Goal: Task Accomplishment & Management: Manage account settings

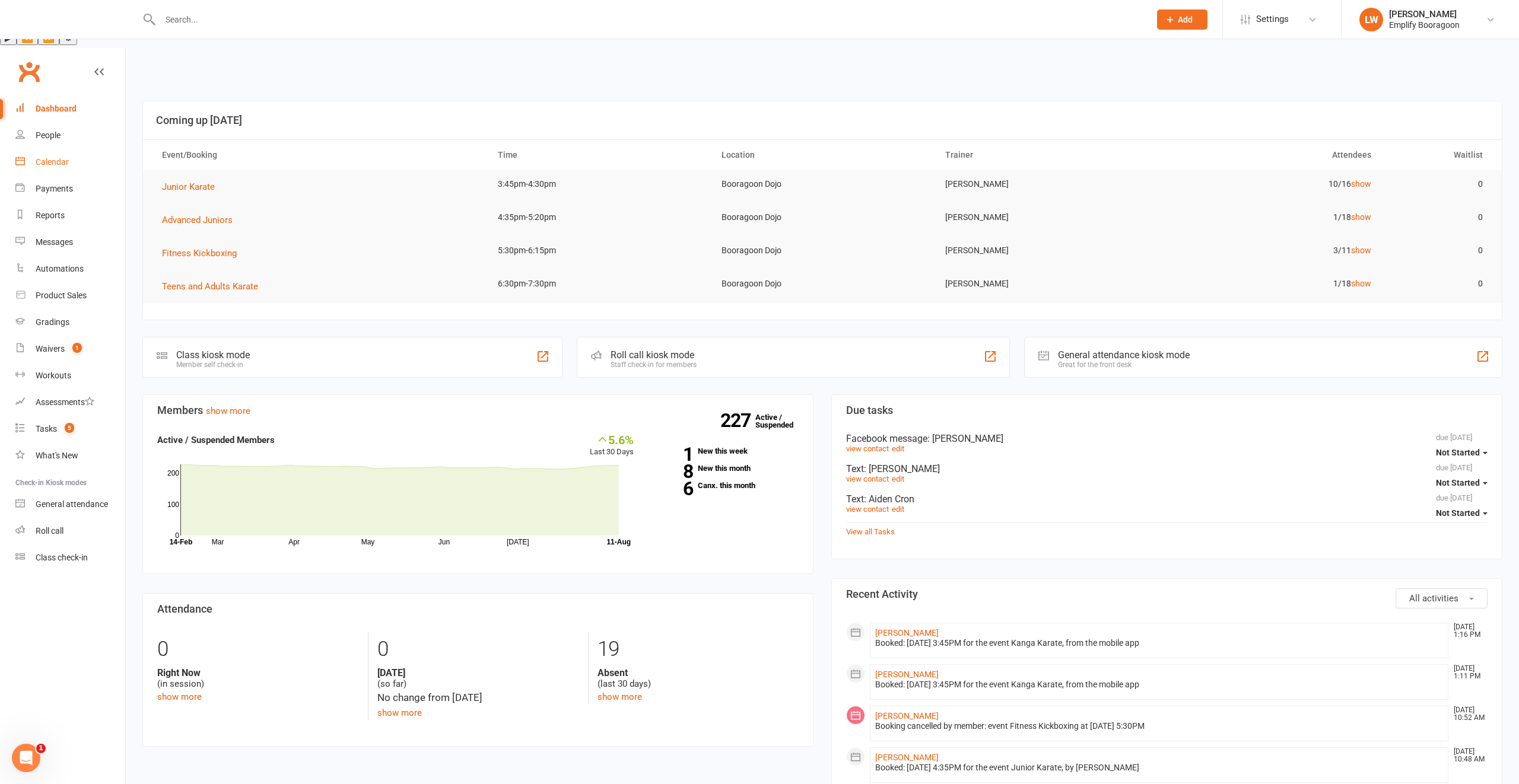
click at [82, 149] on link "Calendar" at bounding box center [70, 162] width 110 height 27
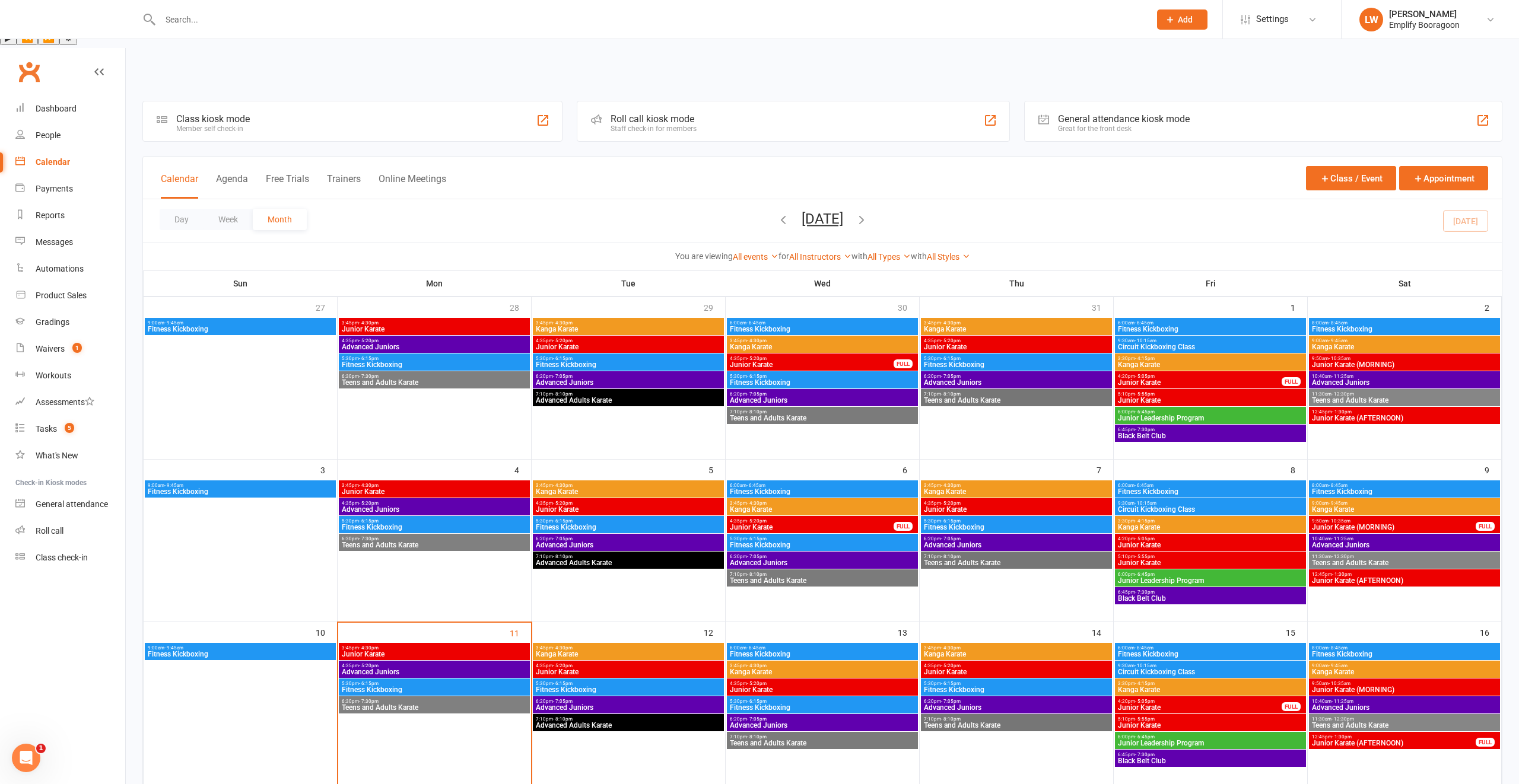
scroll to position [136, 0]
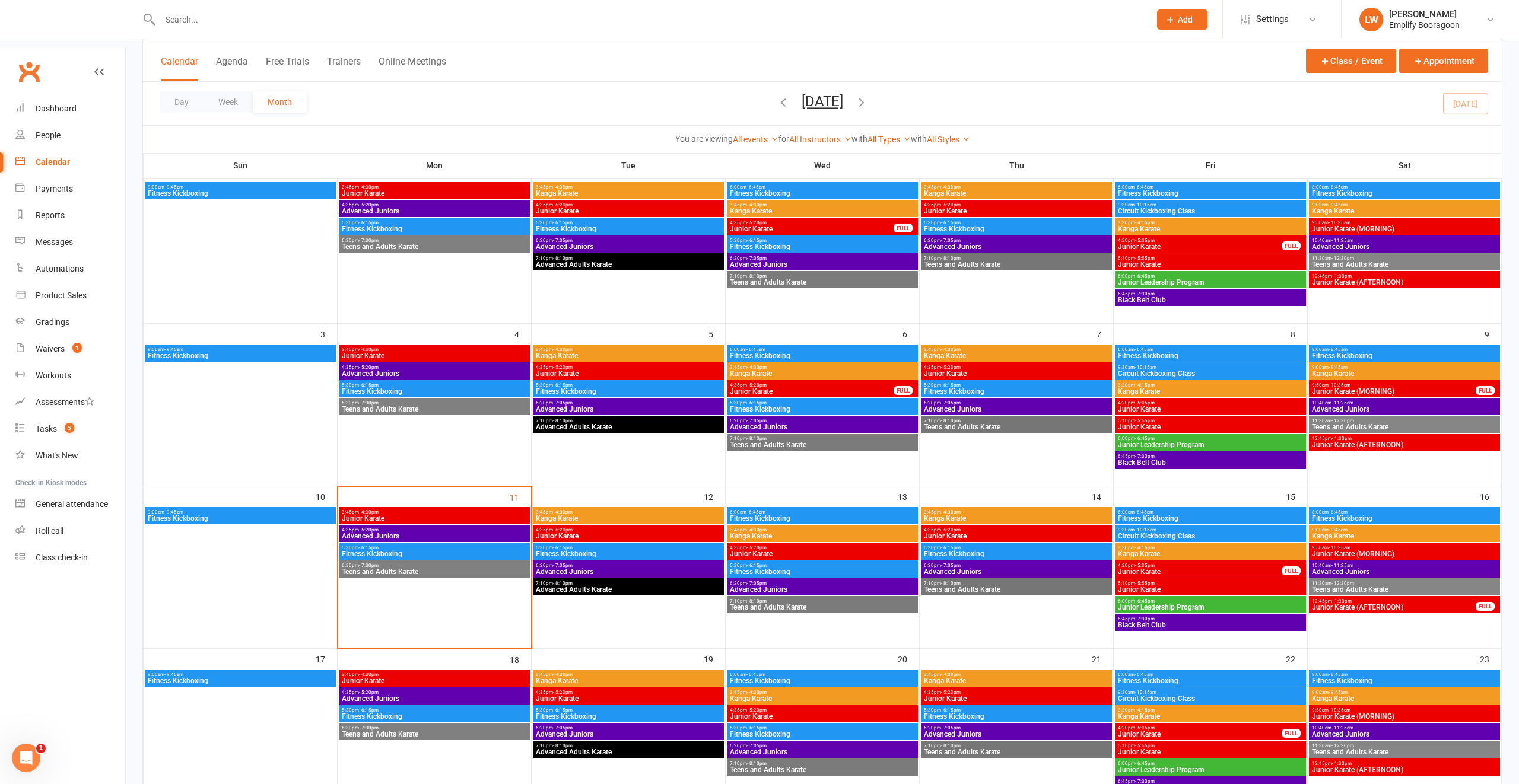
click at [502, 550] on span "Fitness Kickboxing" at bounding box center [434, 553] width 186 height 7
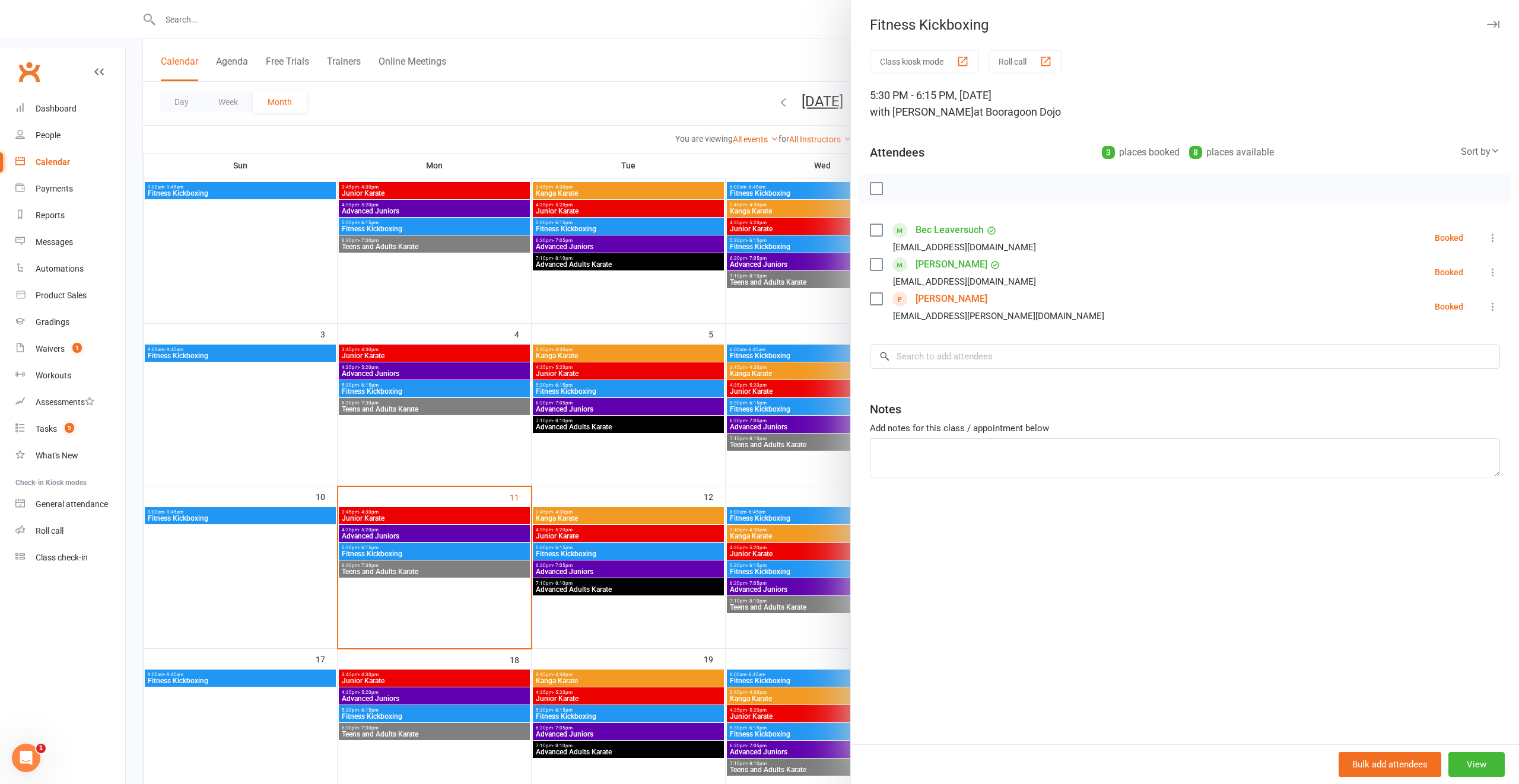
click at [1496, 310] on icon at bounding box center [1492, 306] width 12 height 12
click at [1014, 311] on li "[PERSON_NAME] [PERSON_NAME][EMAIL_ADDRESS][DOMAIN_NAME] Booked More info Remove…" at bounding box center [1185, 306] width 630 height 34
drag, startPoint x: 998, startPoint y: 297, endPoint x: 913, endPoint y: 297, distance: 85.0
click at [913, 297] on div "[PERSON_NAME] [PERSON_NAME][EMAIL_ADDRESS][DOMAIN_NAME]" at bounding box center [989, 306] width 239 height 34
copy link "[PERSON_NAME]"
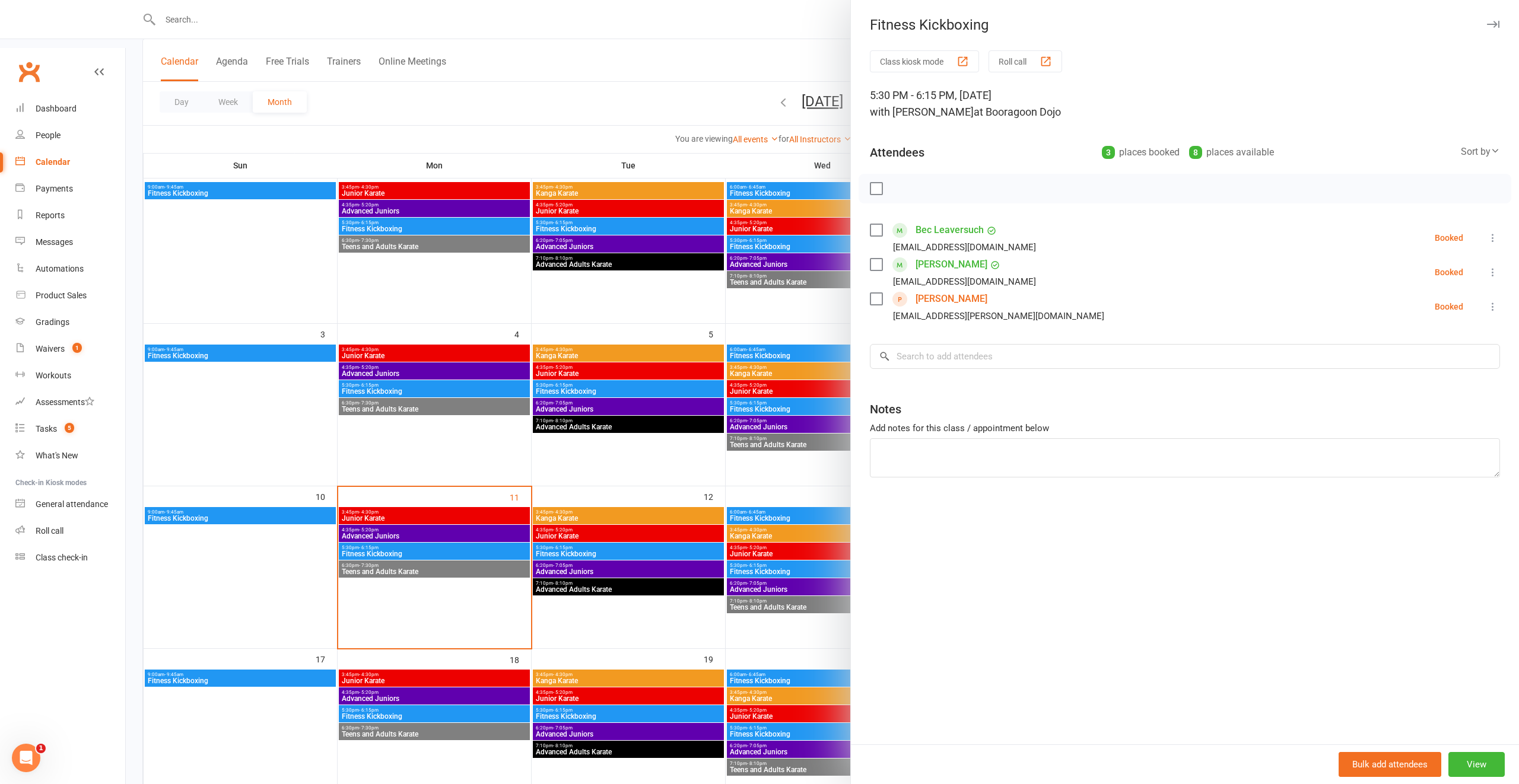
click at [1492, 306] on icon at bounding box center [1492, 306] width 12 height 12
click at [1419, 358] on link "Remove" at bounding box center [1440, 353] width 117 height 24
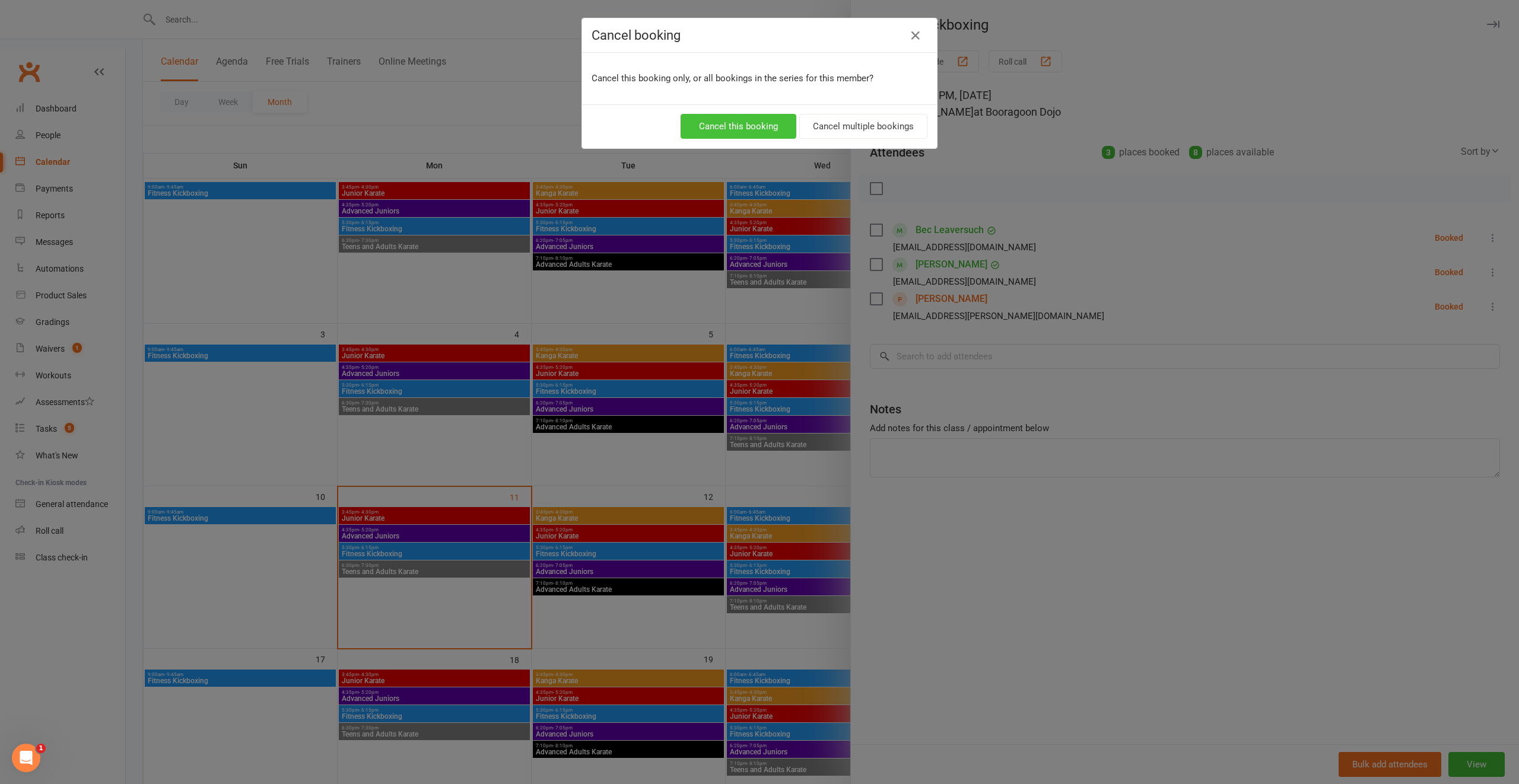
click at [748, 129] on button "Cancel this booking" at bounding box center [738, 126] width 115 height 25
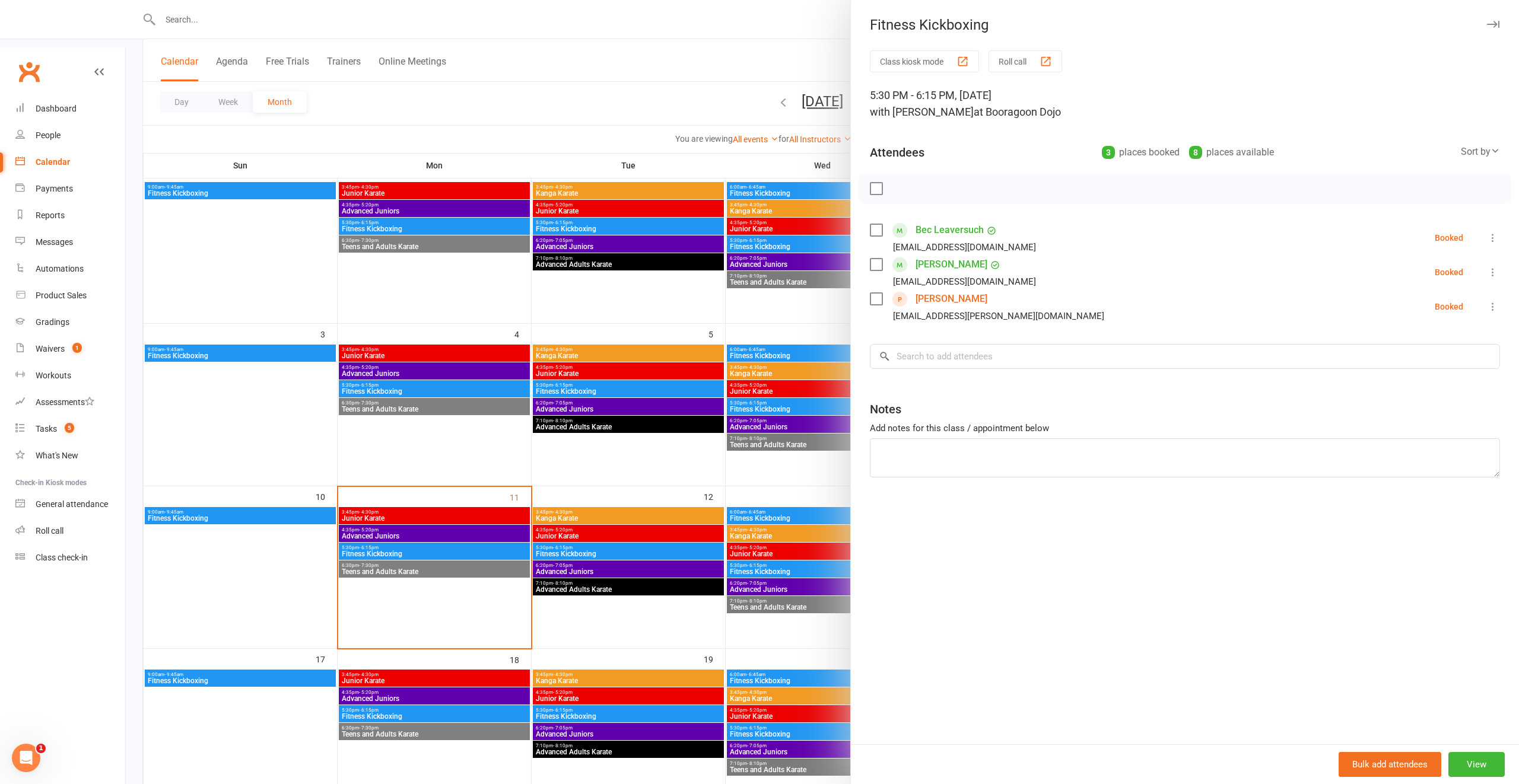
click at [719, 497] on div at bounding box center [822, 392] width 1393 height 784
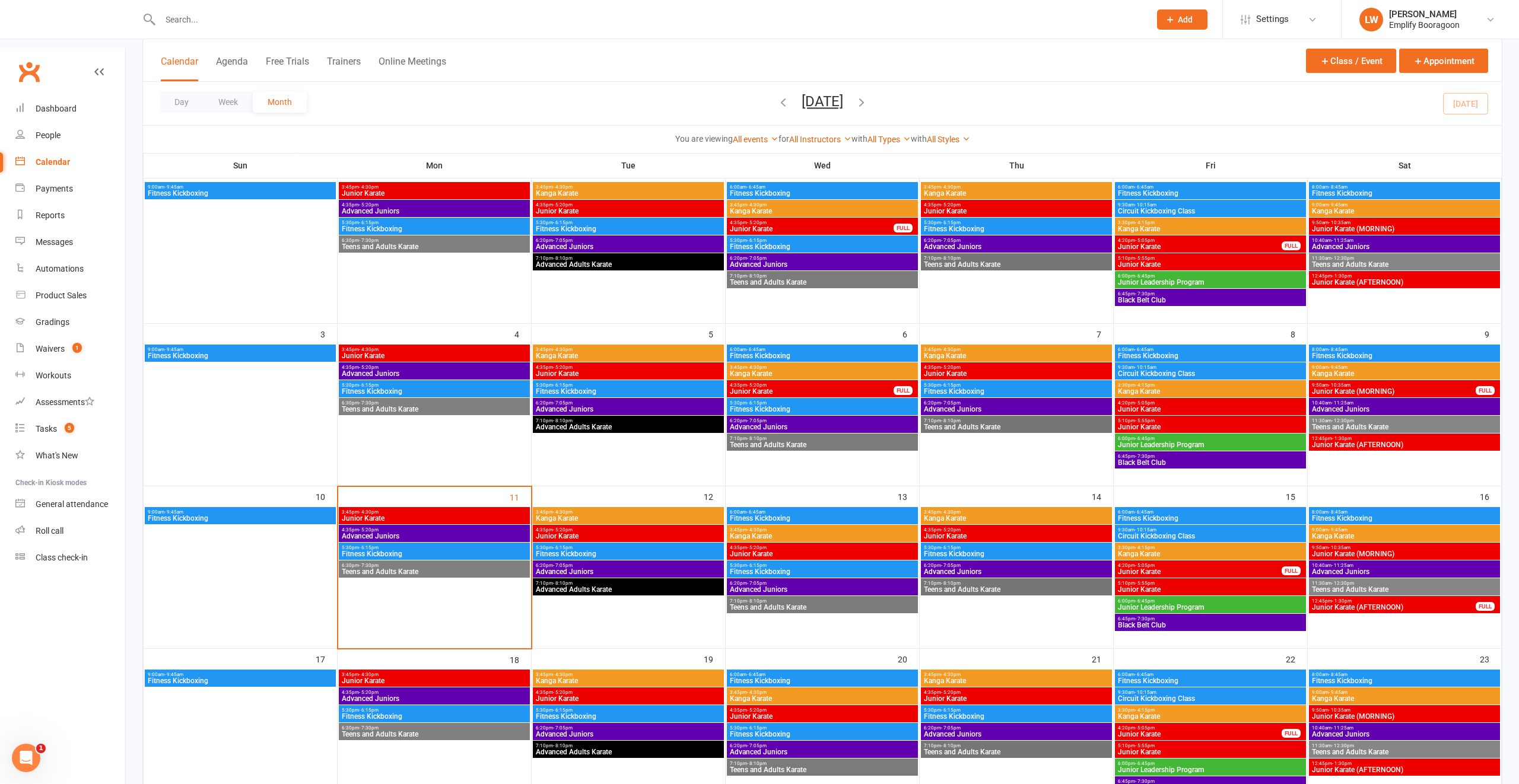
click at [965, 550] on span "Fitness Kickboxing" at bounding box center [1016, 553] width 186 height 7
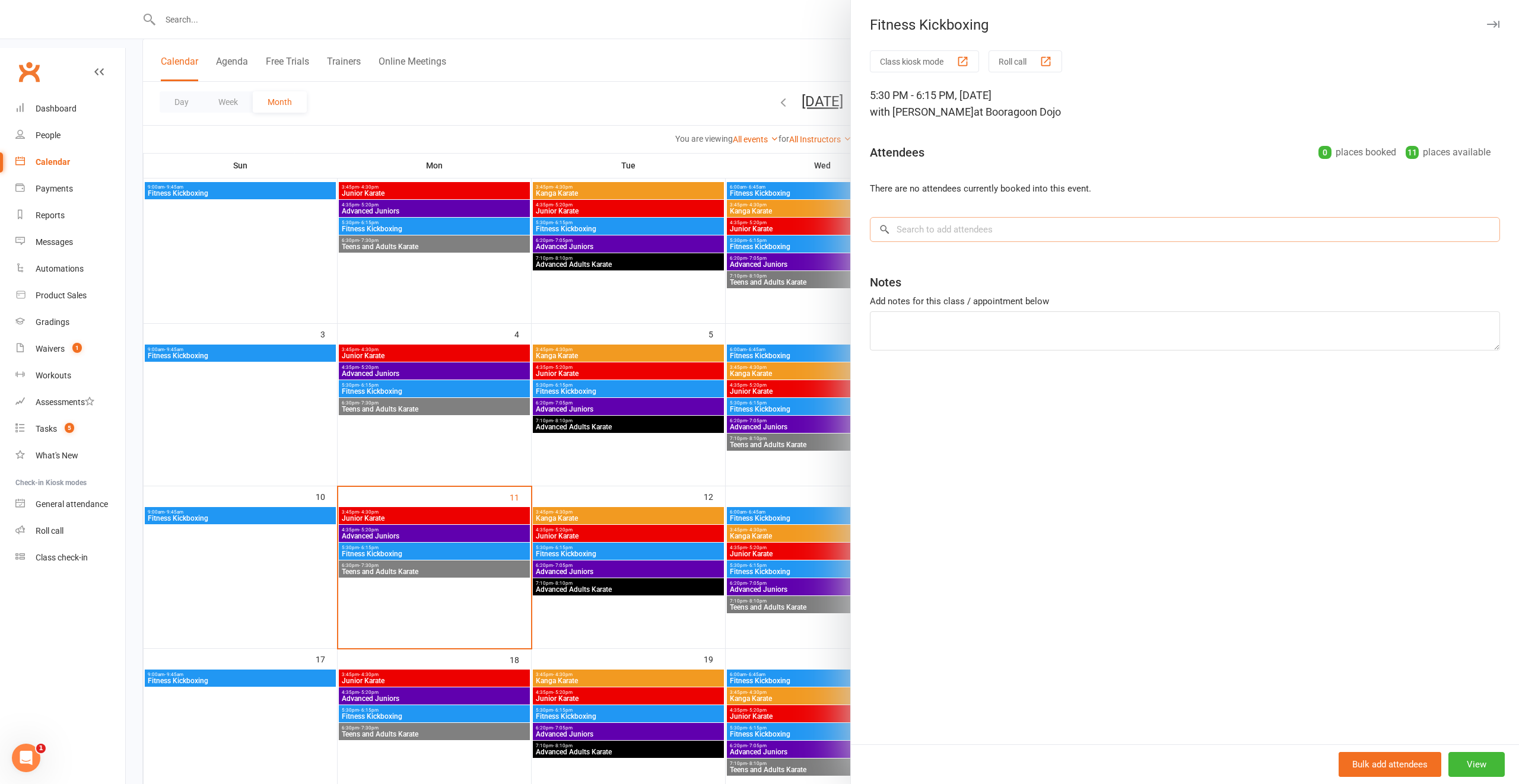
click at [990, 235] on input "search" at bounding box center [1185, 229] width 630 height 25
paste input "[PERSON_NAME]"
type input "[PERSON_NAME]"
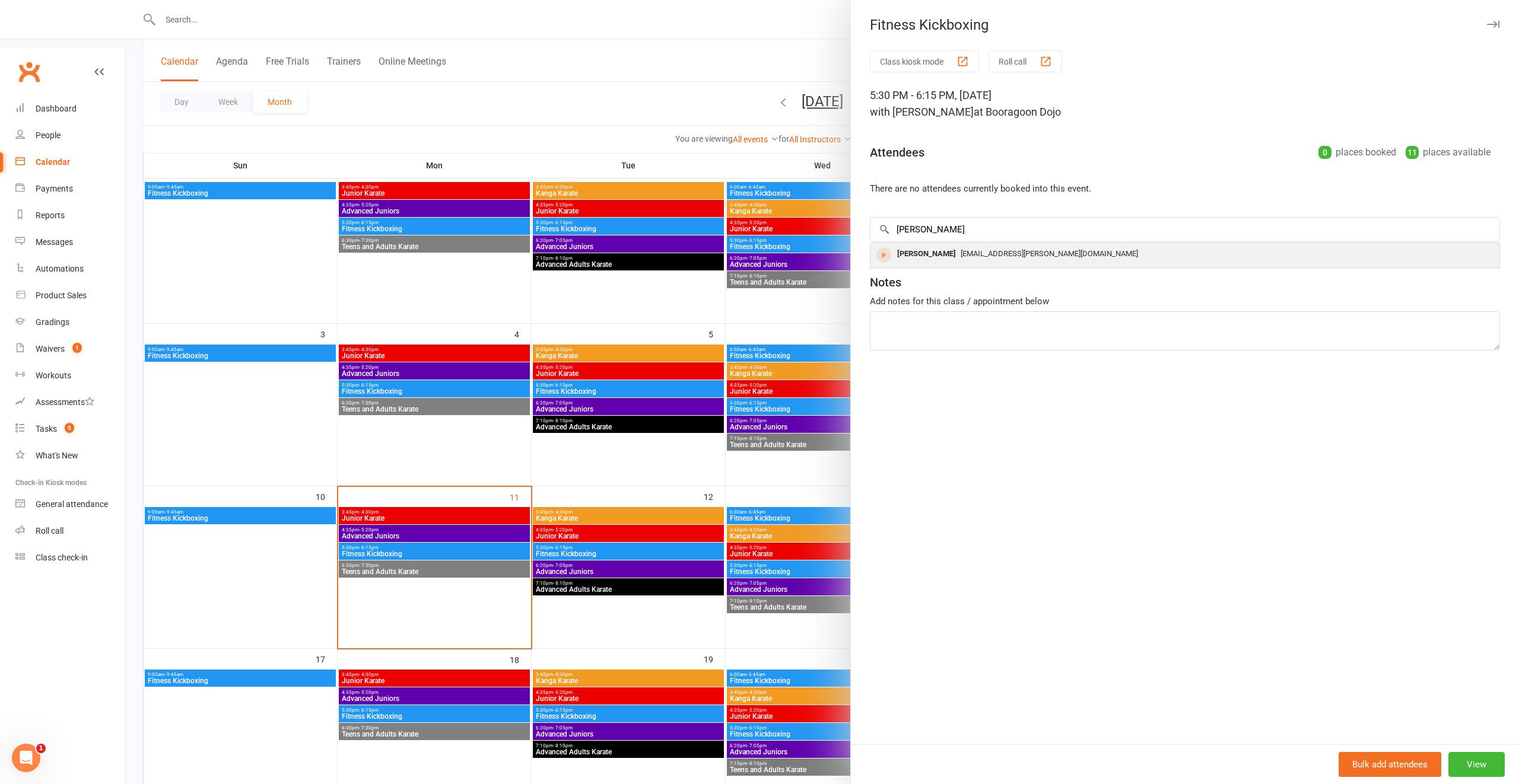
click at [987, 251] on span "[EMAIL_ADDRESS][PERSON_NAME][DOMAIN_NAME]" at bounding box center [1050, 253] width 178 height 9
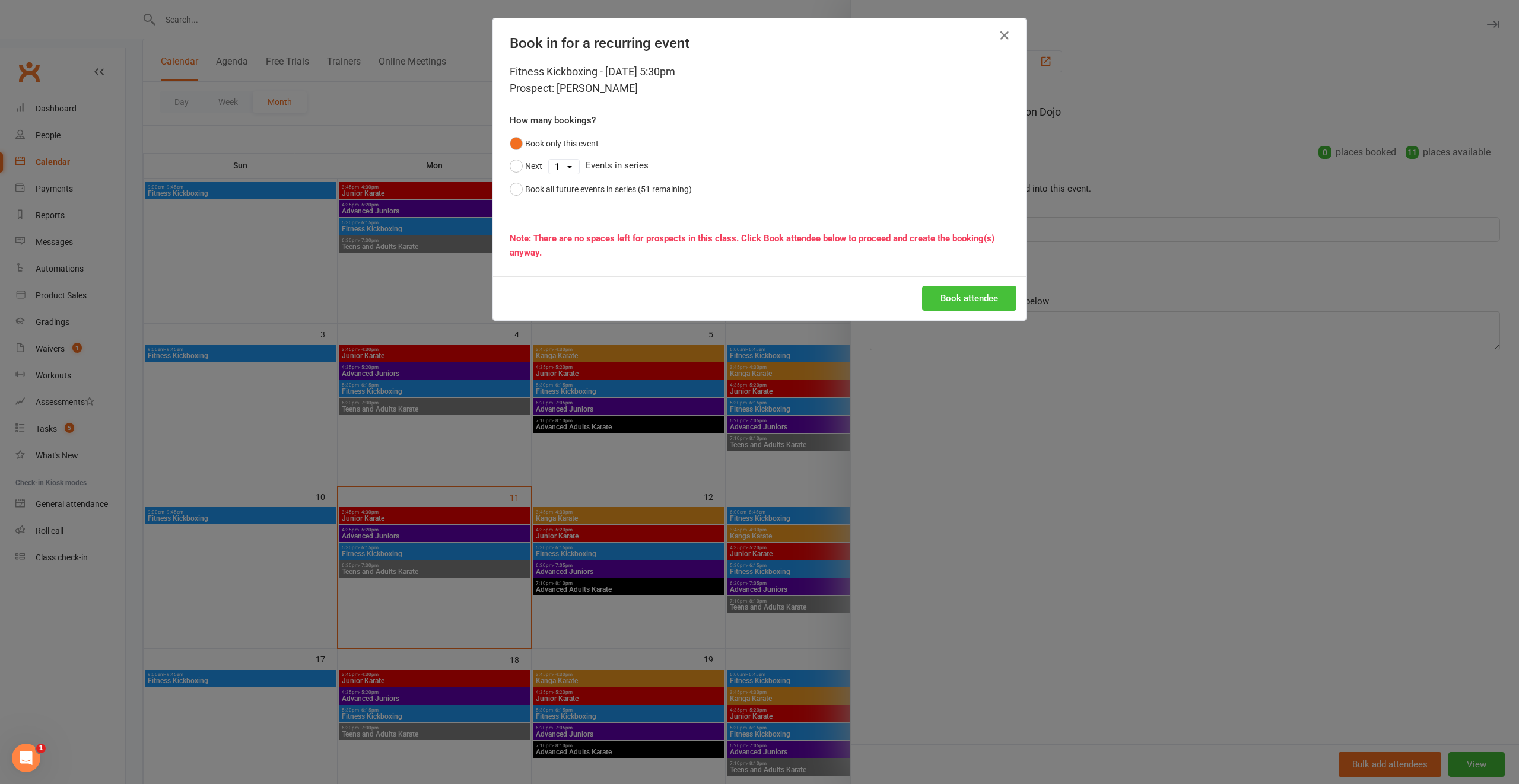
click at [967, 300] on button "Book attendee" at bounding box center [969, 298] width 94 height 25
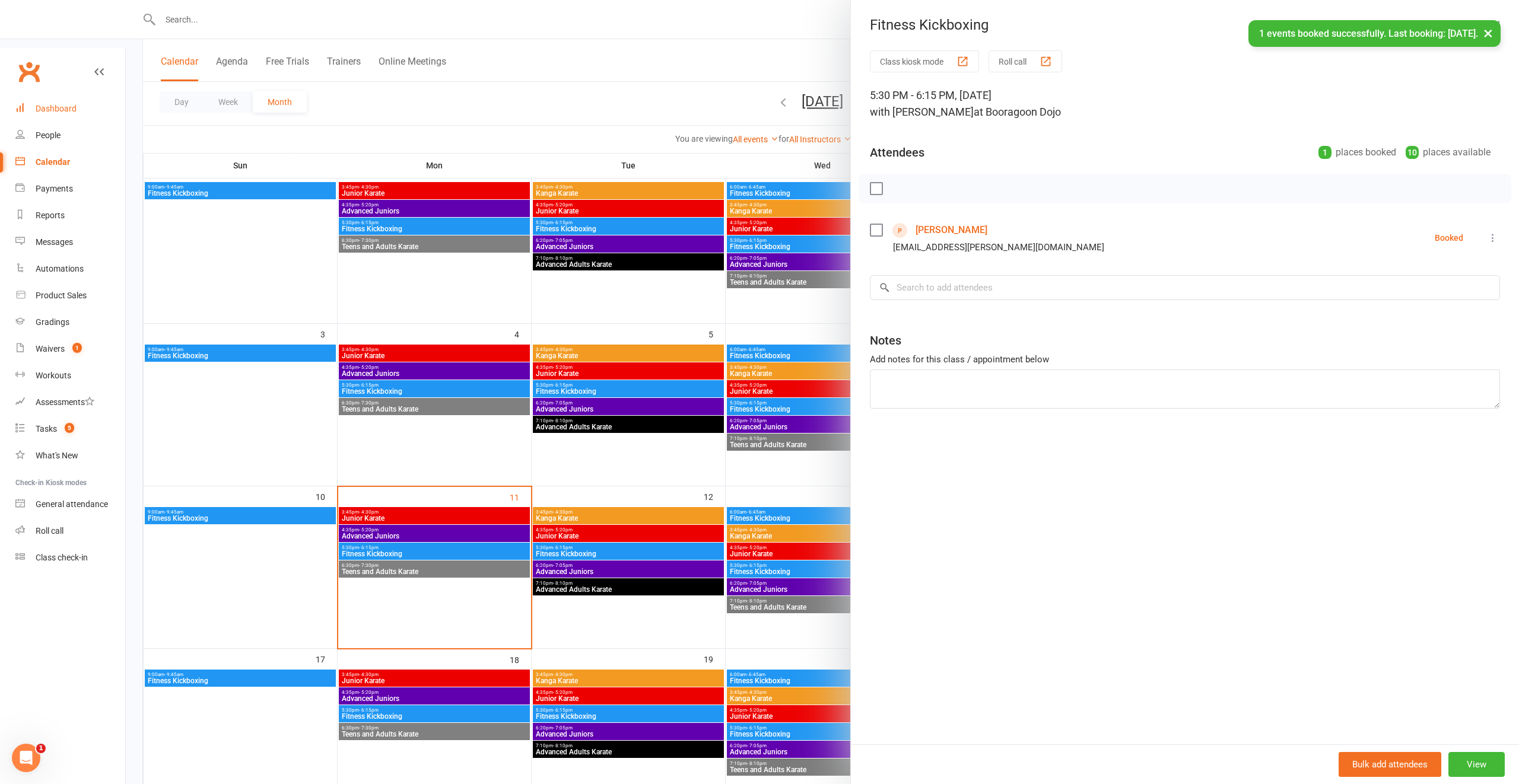
click at [62, 104] on div "Dashboard" at bounding box center [56, 108] width 41 height 10
